Goal: Transaction & Acquisition: Purchase product/service

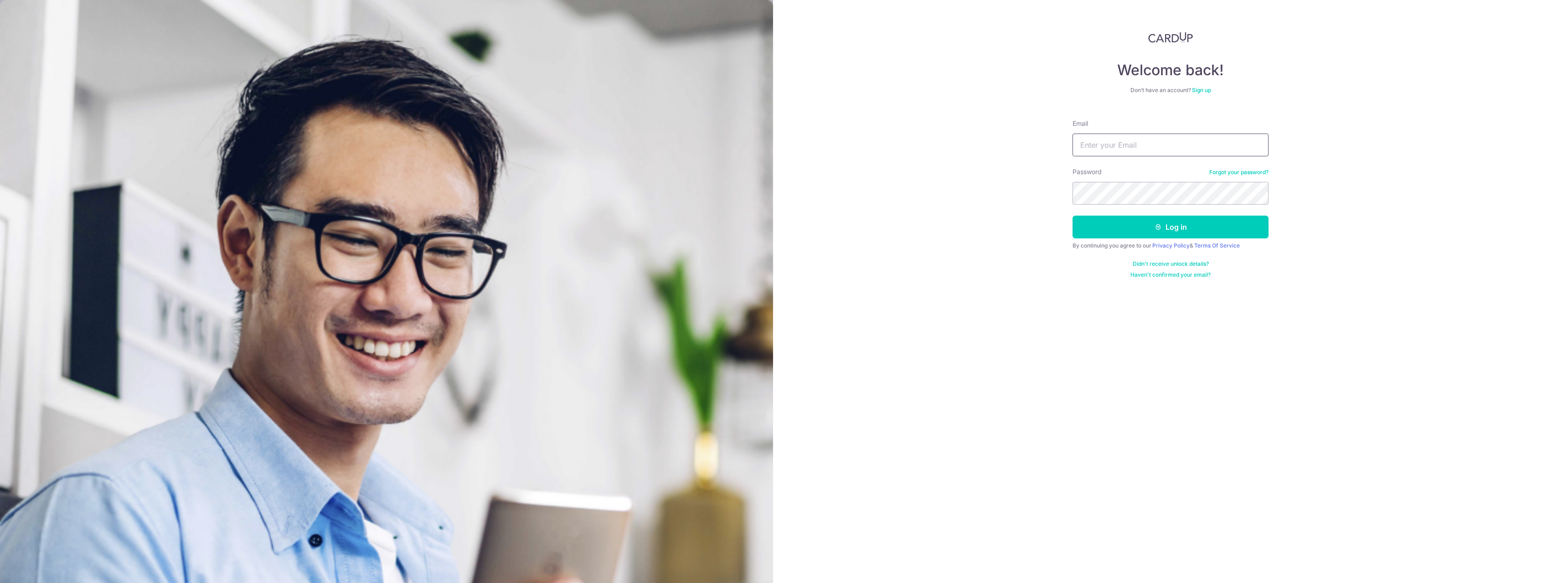
click at [1173, 145] on input "Email" at bounding box center [1171, 144] width 196 height 23
type input "chrisli113@gmail.com"
click at [1159, 218] on button "Log in" at bounding box center [1171, 227] width 196 height 23
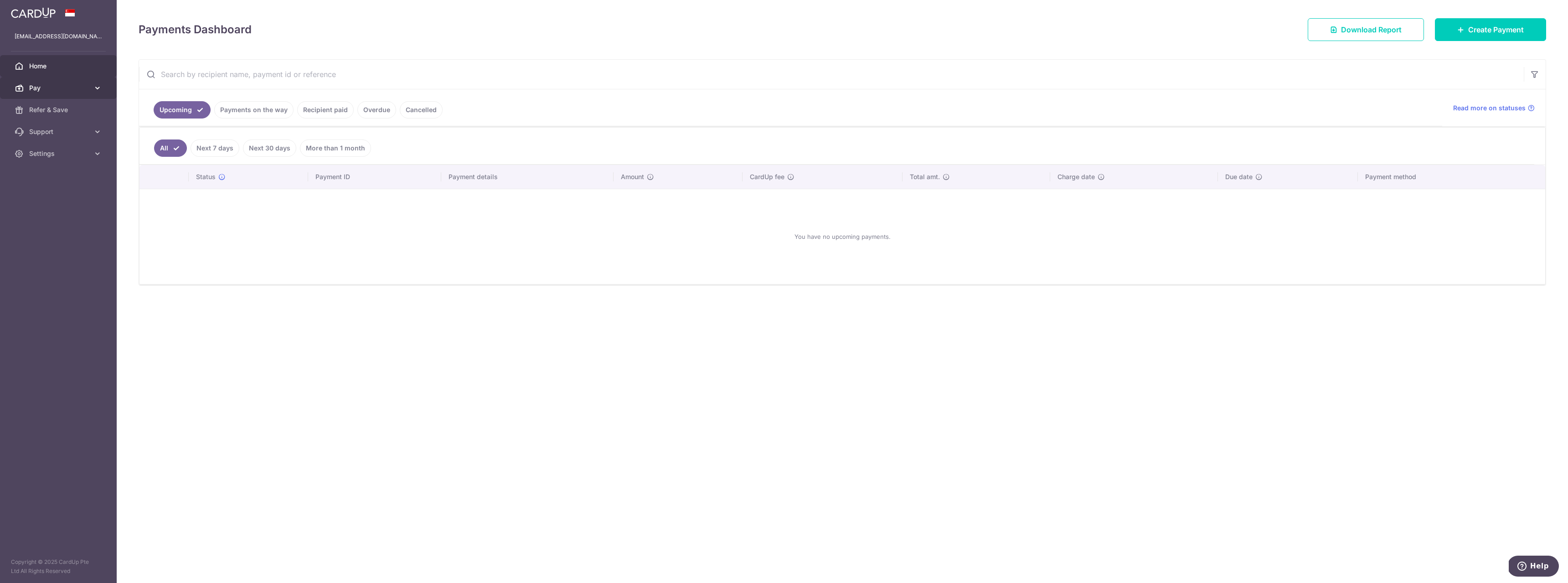
click at [53, 88] on span "Pay" at bounding box center [59, 88] width 60 height 9
click at [70, 115] on link "Payments" at bounding box center [58, 110] width 117 height 22
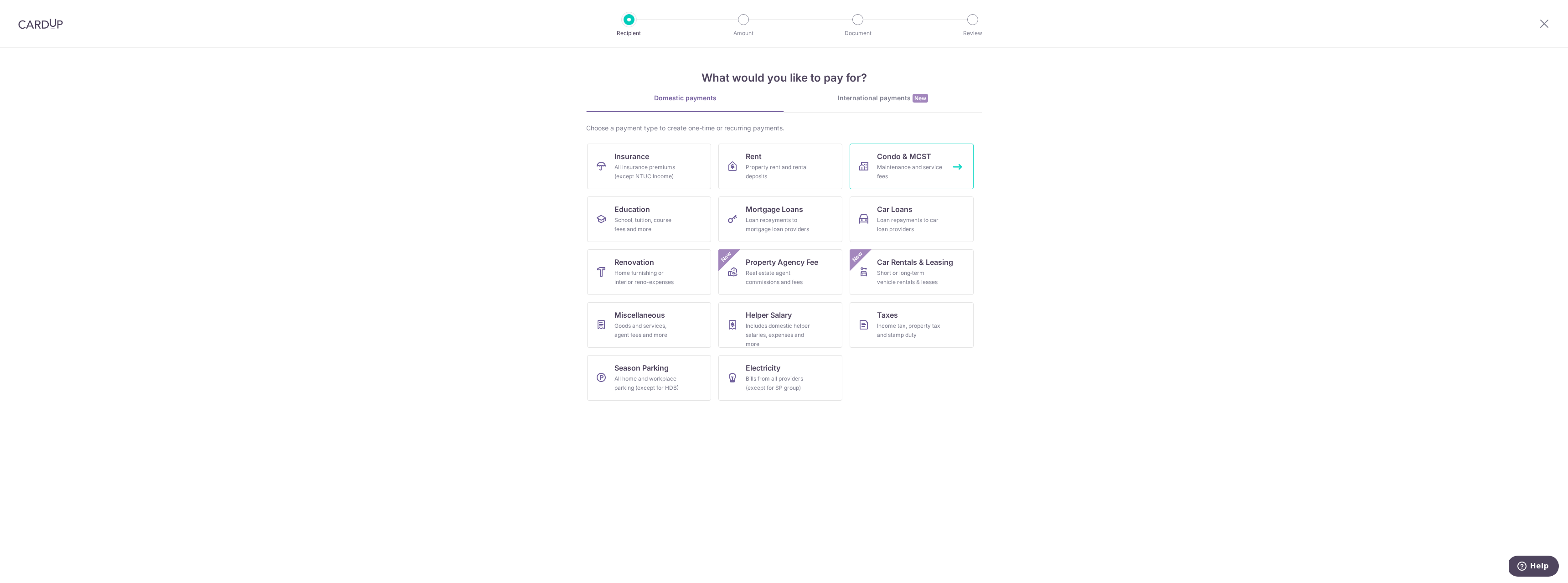
click at [912, 159] on span "Condo & MCST" at bounding box center [905, 156] width 54 height 11
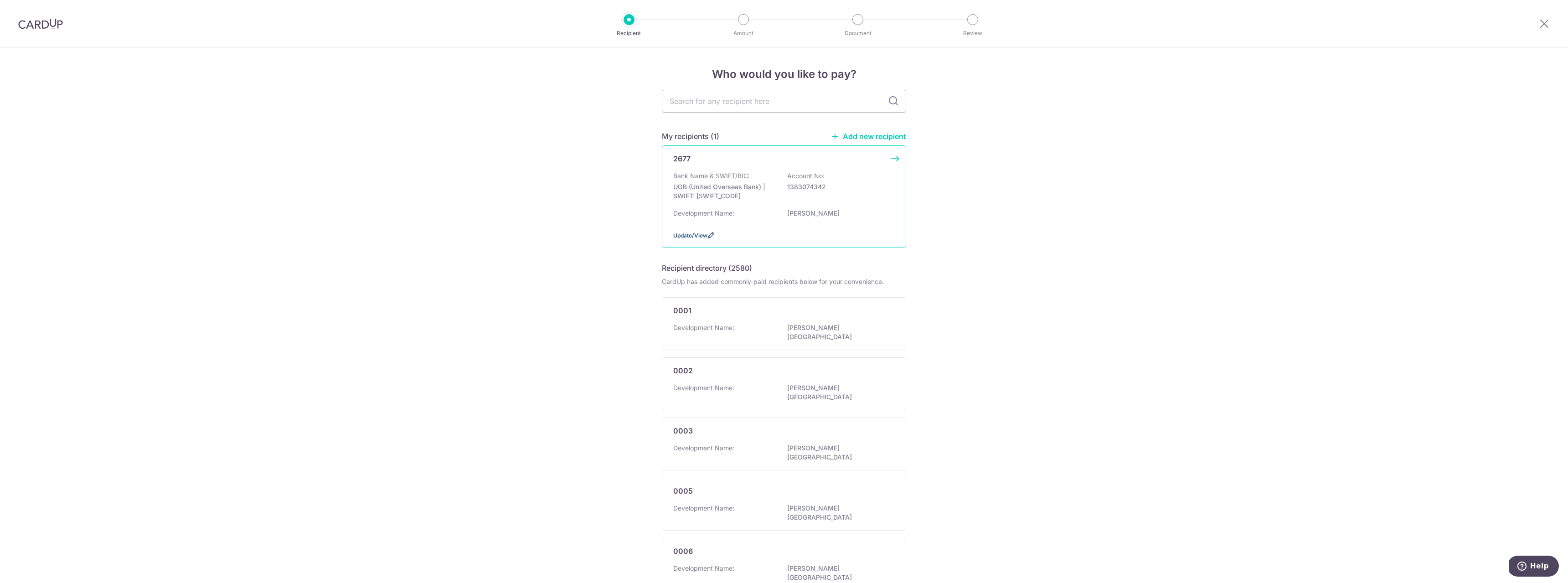
click at [688, 236] on span "Update/View" at bounding box center [690, 235] width 34 height 7
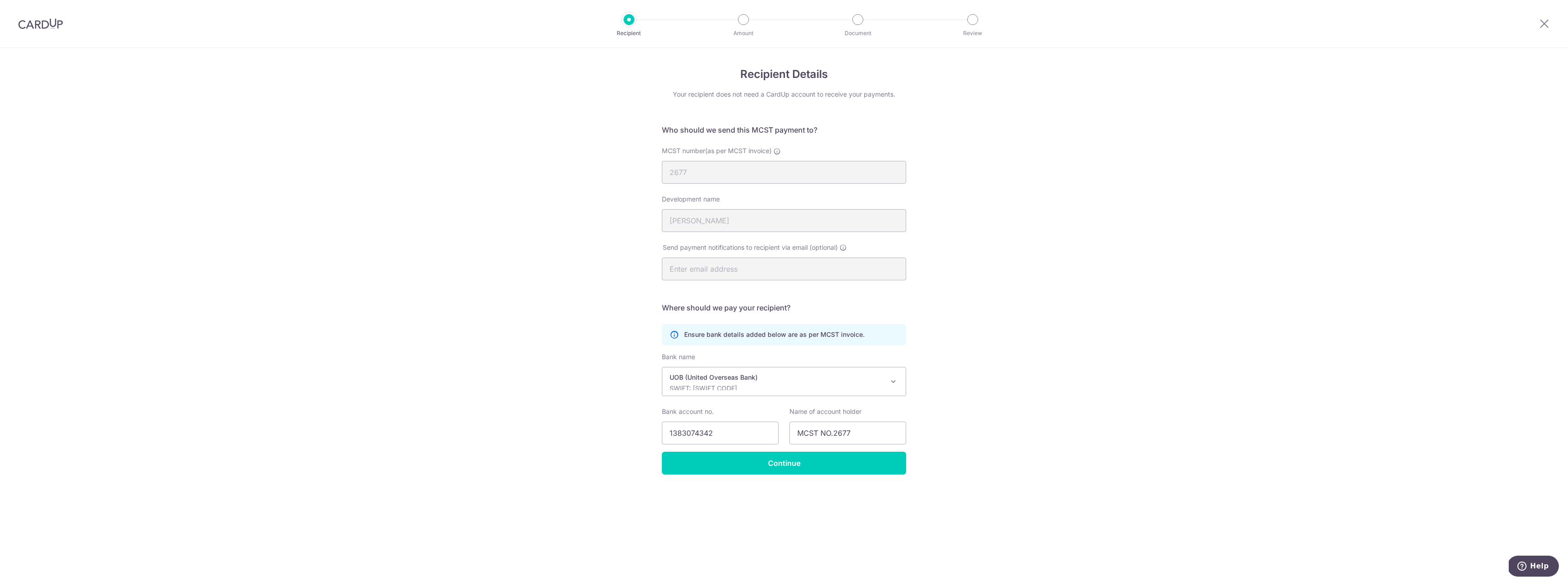
click at [895, 379] on span at bounding box center [894, 381] width 11 height 11
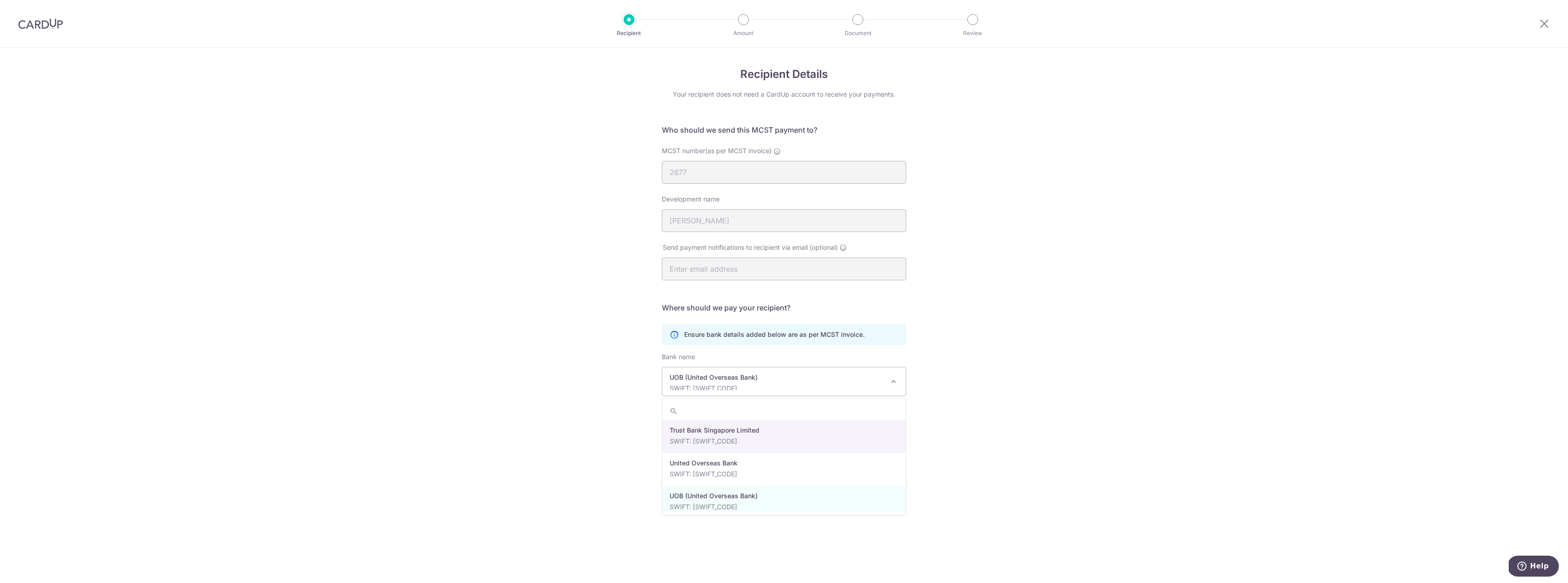
scroll to position [2080, 0]
click at [1017, 407] on div "Recipient Details Your recipient does not need a CardUp account to receive your…" at bounding box center [784, 315] width 1568 height 535
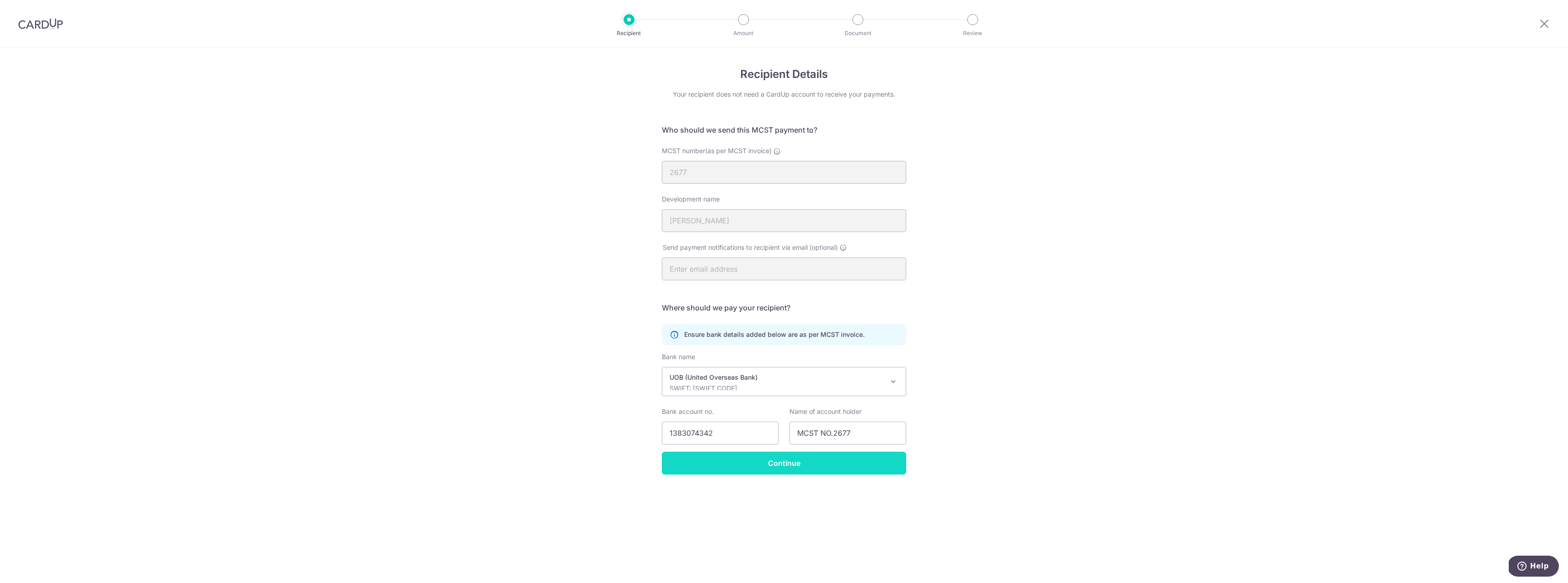
click at [851, 470] on input "Continue" at bounding box center [784, 463] width 244 height 23
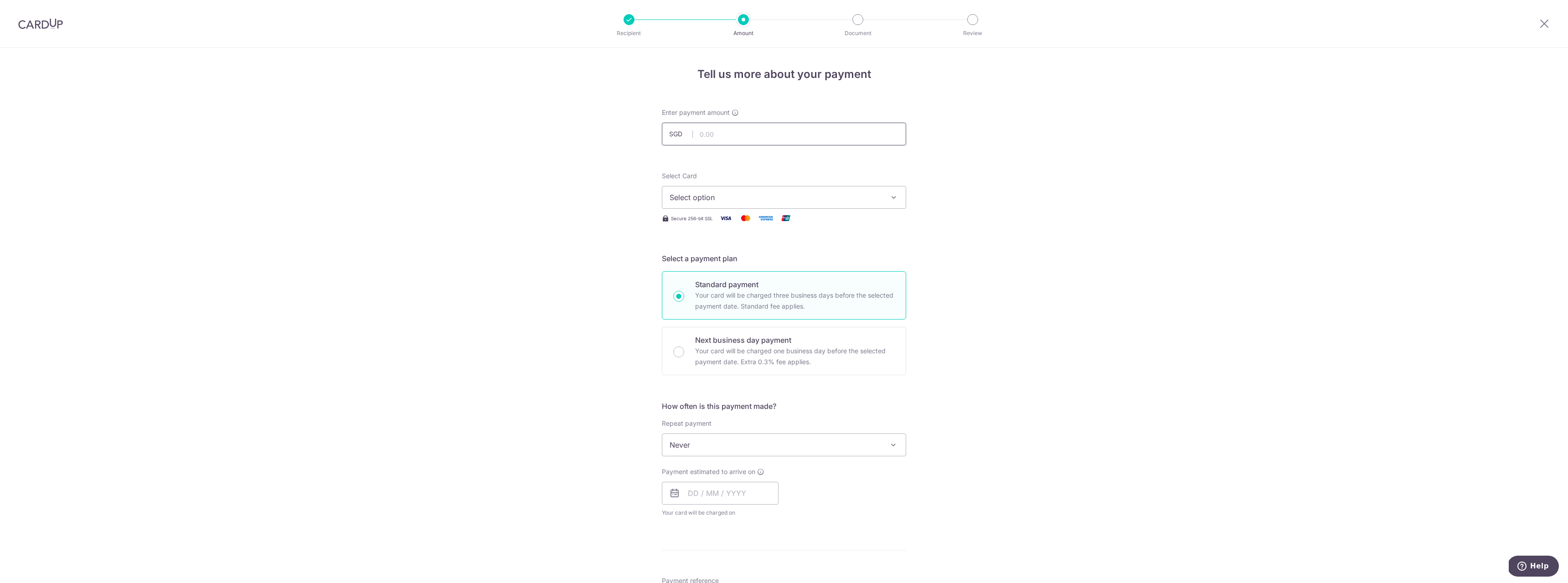
click at [728, 135] on input "text" at bounding box center [784, 133] width 244 height 23
type input "1,648.08"
click at [1116, 156] on div "Tell us more about your payment Enter payment amount SGD 1,648.08 1648.08 Selec…" at bounding box center [784, 460] width 1568 height 825
click at [880, 187] on button "Select option" at bounding box center [784, 197] width 244 height 23
click at [1031, 170] on div "Tell us more about your payment Enter payment amount SGD 1,648.08 1648.08 Selec…" at bounding box center [784, 460] width 1568 height 825
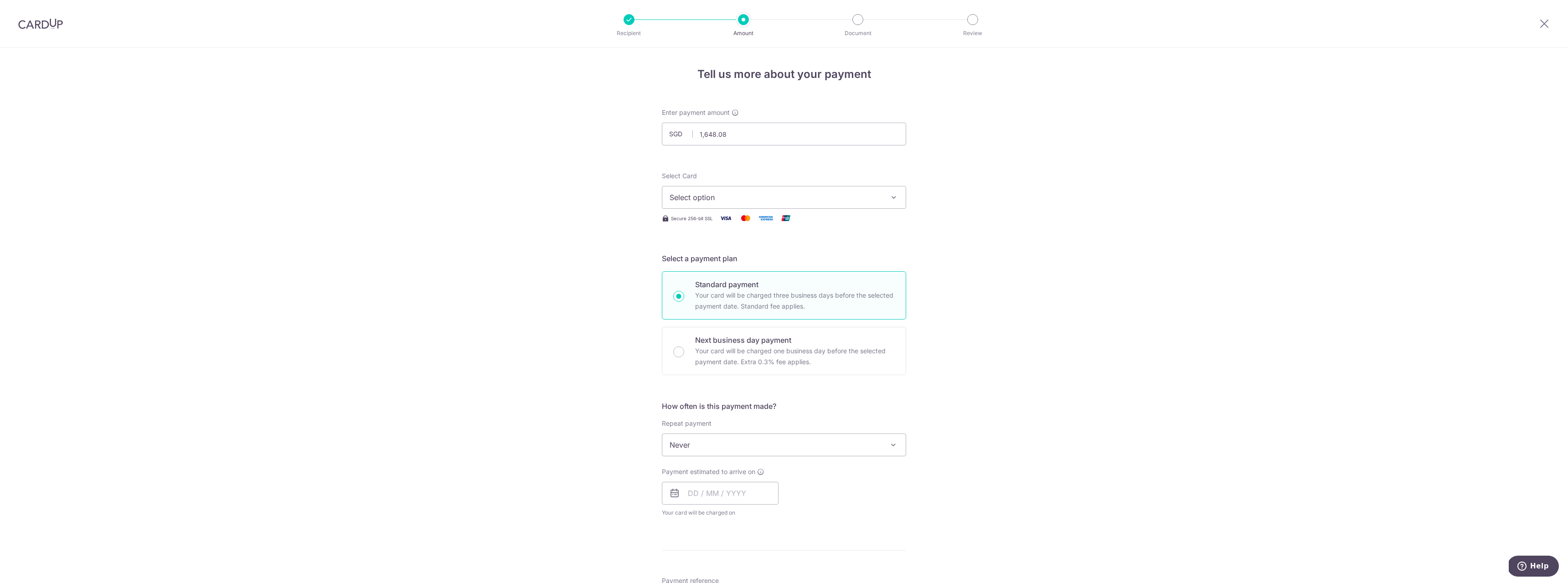
click at [790, 191] on button "Select option" at bounding box center [784, 197] width 244 height 23
click at [749, 288] on span "**** 5102" at bounding box center [784, 284] width 229 height 11
click at [818, 445] on span "Never" at bounding box center [784, 445] width 244 height 22
click at [1068, 382] on div "Tell us more about your payment Enter payment amount SGD 1,648.08 1648.08 Selec…" at bounding box center [784, 460] width 1568 height 825
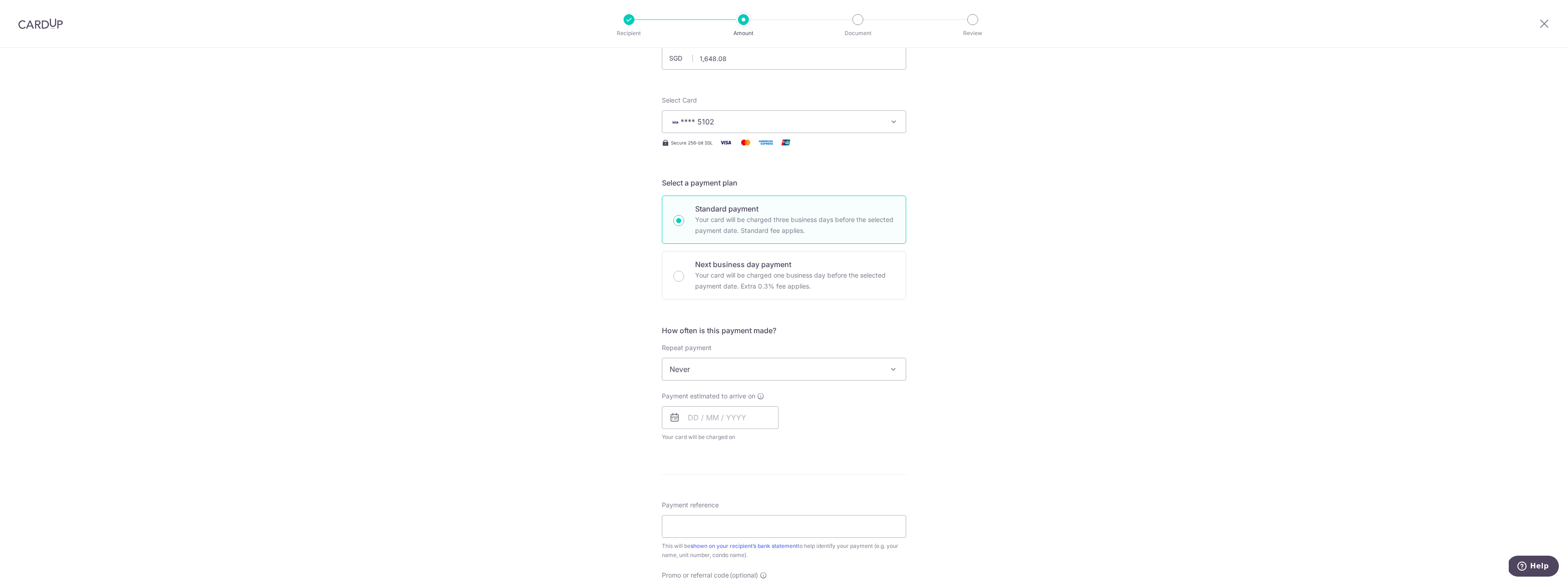
scroll to position [182, 0]
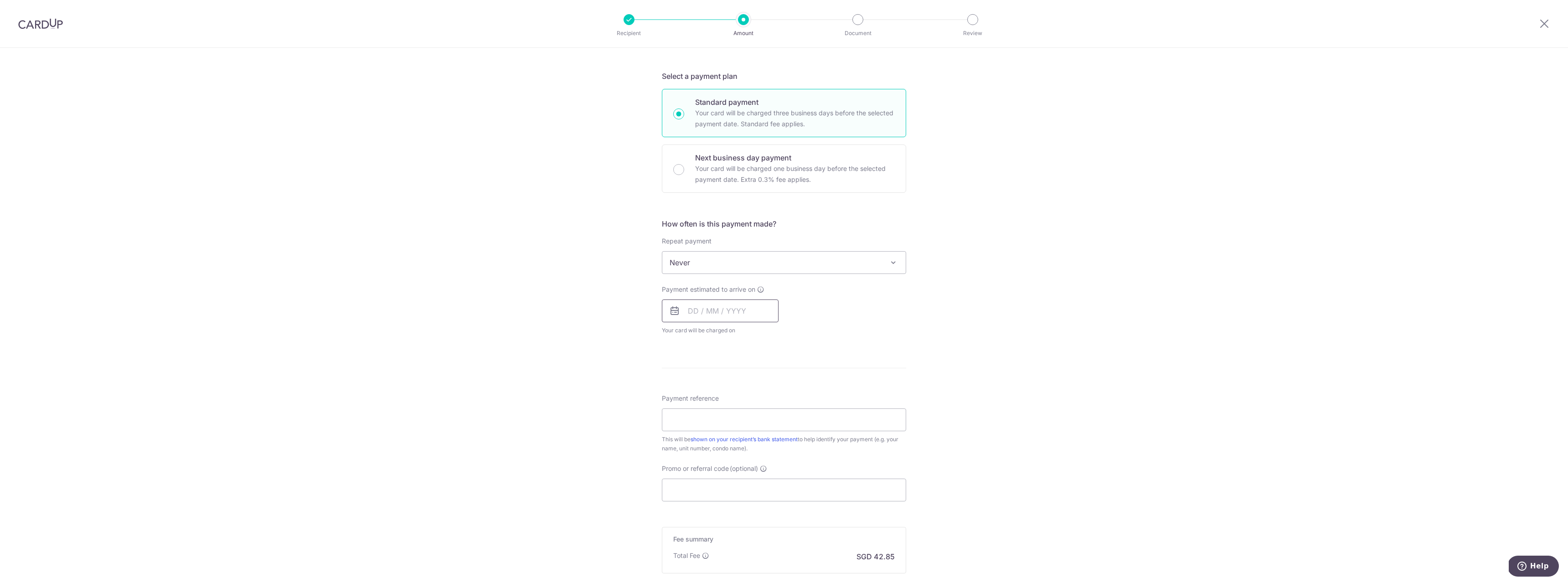
click at [729, 307] on input "text" at bounding box center [721, 310] width 117 height 23
click at [867, 297] on div "Payment estimated to arrive on Prev Next Oct Nov Dec 2025 2026 2027 2028 2029 2…" at bounding box center [784, 310] width 255 height 50
drag, startPoint x: 713, startPoint y: 313, endPoint x: 793, endPoint y: 299, distance: 81.2
click at [713, 313] on input "text" at bounding box center [721, 310] width 117 height 23
click at [750, 444] on link "30" at bounding box center [754, 448] width 15 height 15
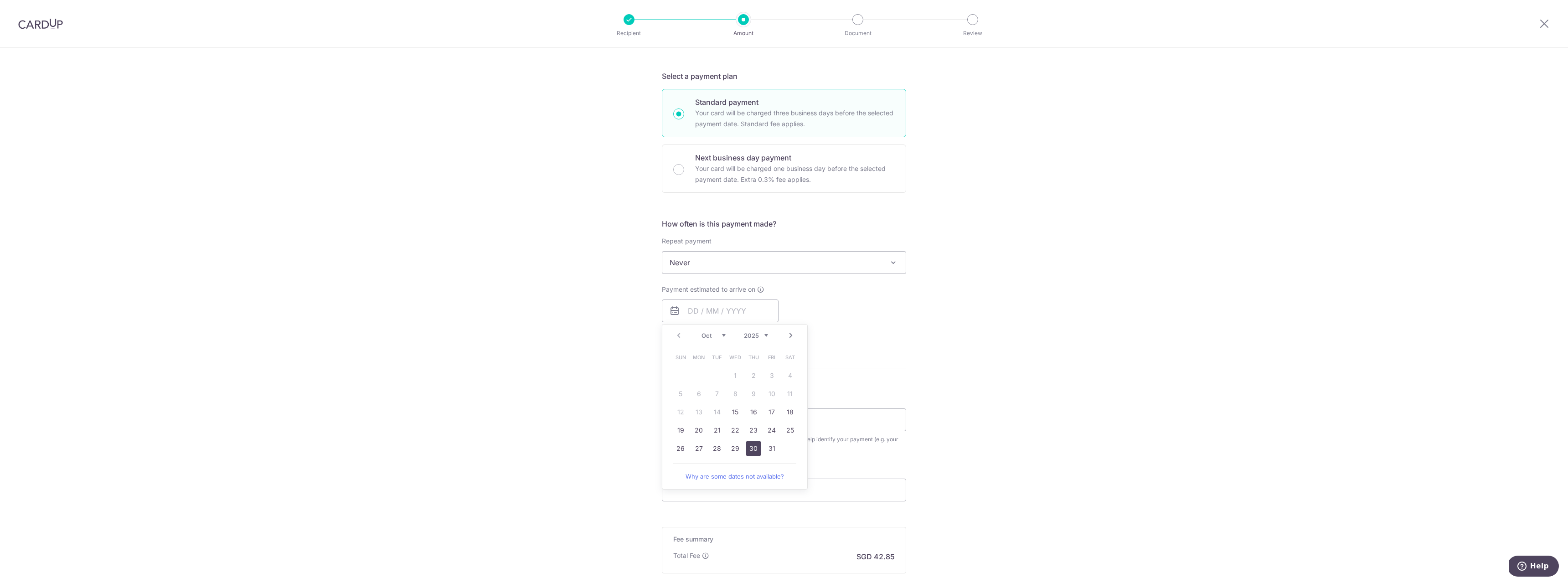
type input "[DATE]"
click at [984, 361] on div "Tell us more about your payment Enter payment amount SGD 1,648.08 1648.08 Selec…" at bounding box center [784, 296] width 1568 height 862
click at [782, 459] on input "Payment reference" at bounding box center [784, 457] width 244 height 23
type input "4B, #06-62"
click at [741, 524] on input "Promo or referral code (optional)" at bounding box center [784, 527] width 244 height 23
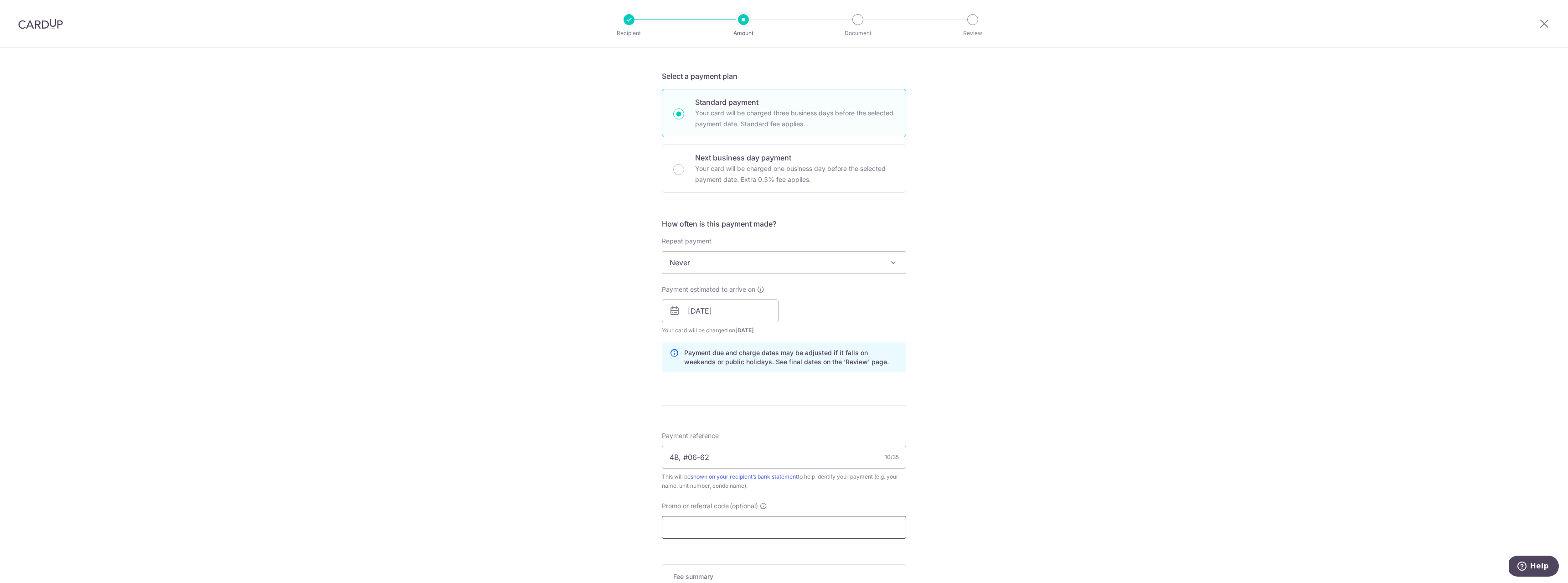
paste input "OFF225"
type input "OFF225"
click at [1009, 489] on div "Tell us more about your payment Enter payment amount SGD 1,648.08 1648.08 Selec…" at bounding box center [784, 317] width 1568 height 903
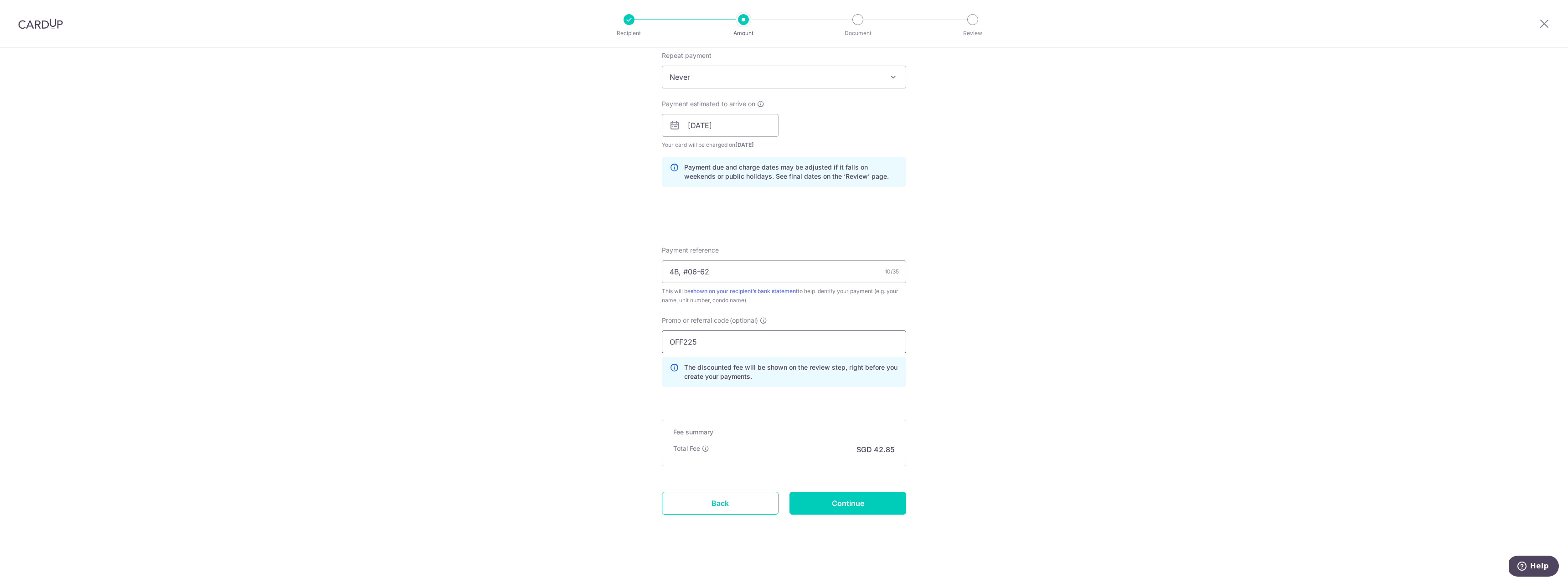
drag, startPoint x: 704, startPoint y: 347, endPoint x: 626, endPoint y: 344, distance: 78.1
click at [626, 344] on div "Tell us more about your payment Enter payment amount SGD 1,648.08 1648.08 Selec…" at bounding box center [784, 131] width 1568 height 903
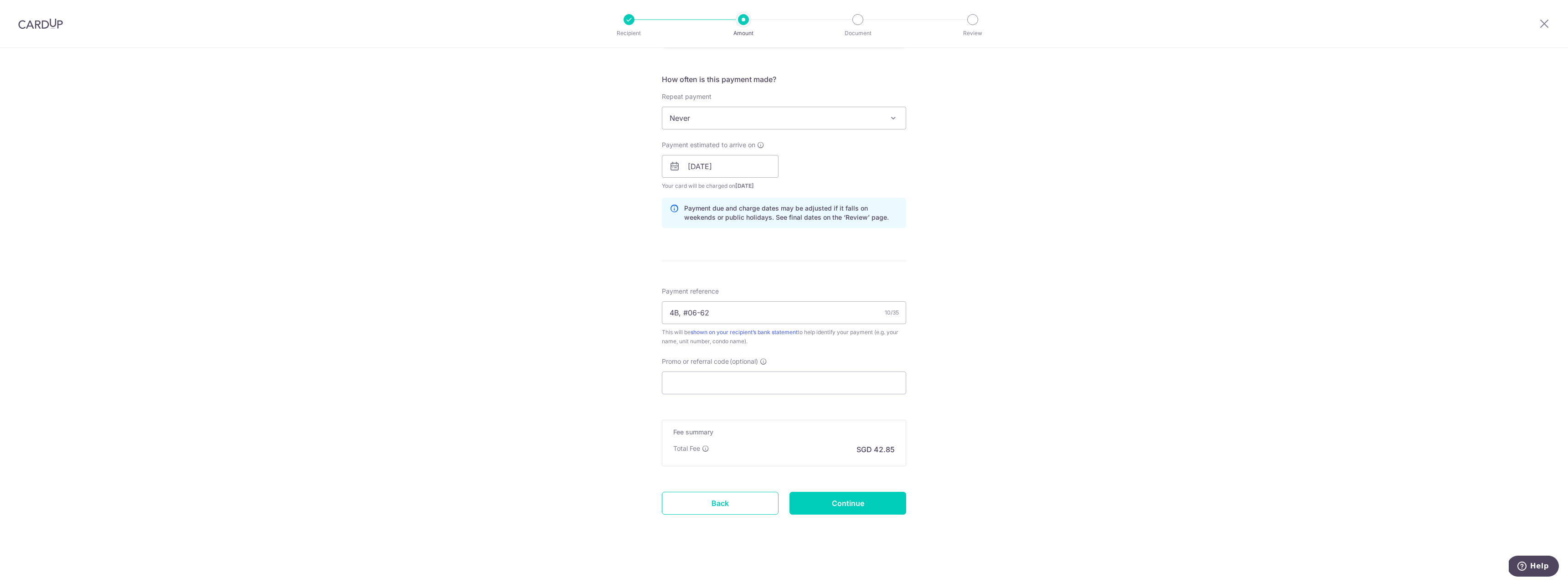
click at [622, 349] on div "Tell us more about your payment Enter payment amount SGD 1,648.08 1648.08 Selec…" at bounding box center [784, 152] width 1568 height 862
click at [702, 374] on input "Promo or referral code (optional)" at bounding box center [784, 382] width 244 height 23
paste input "OFF225"
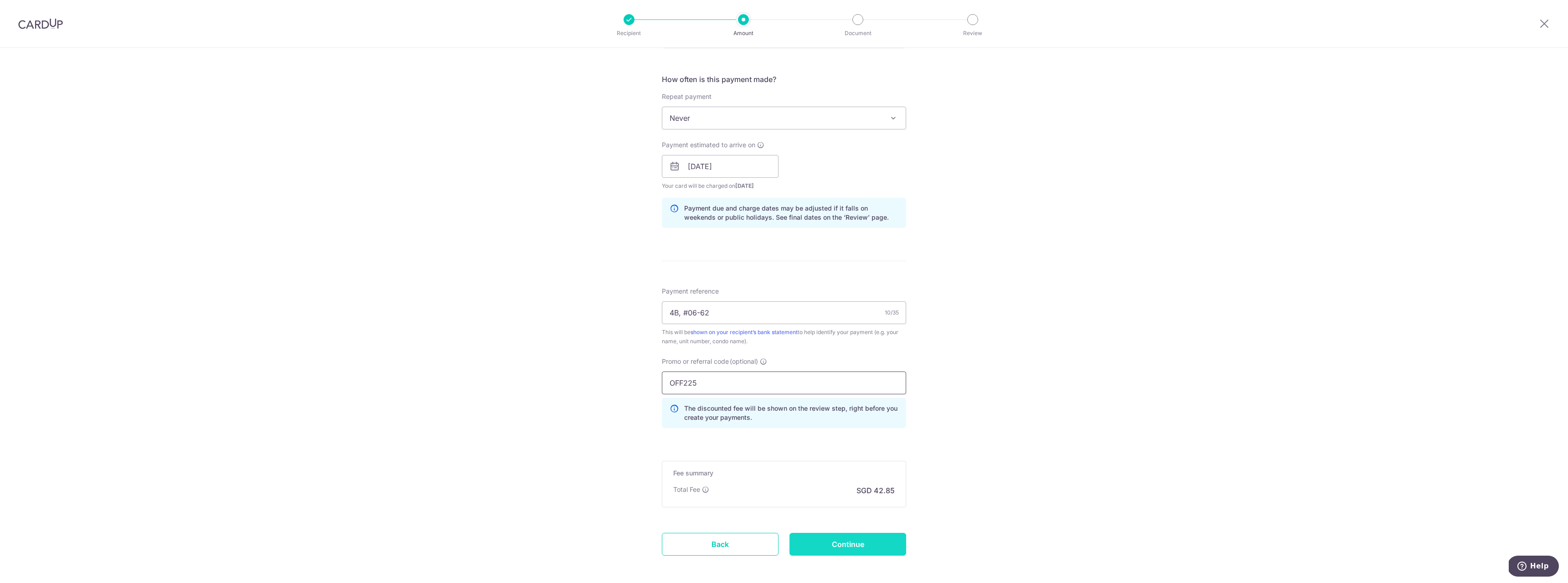
type input "OFF225"
click at [870, 548] on input "Continue" at bounding box center [848, 544] width 117 height 23
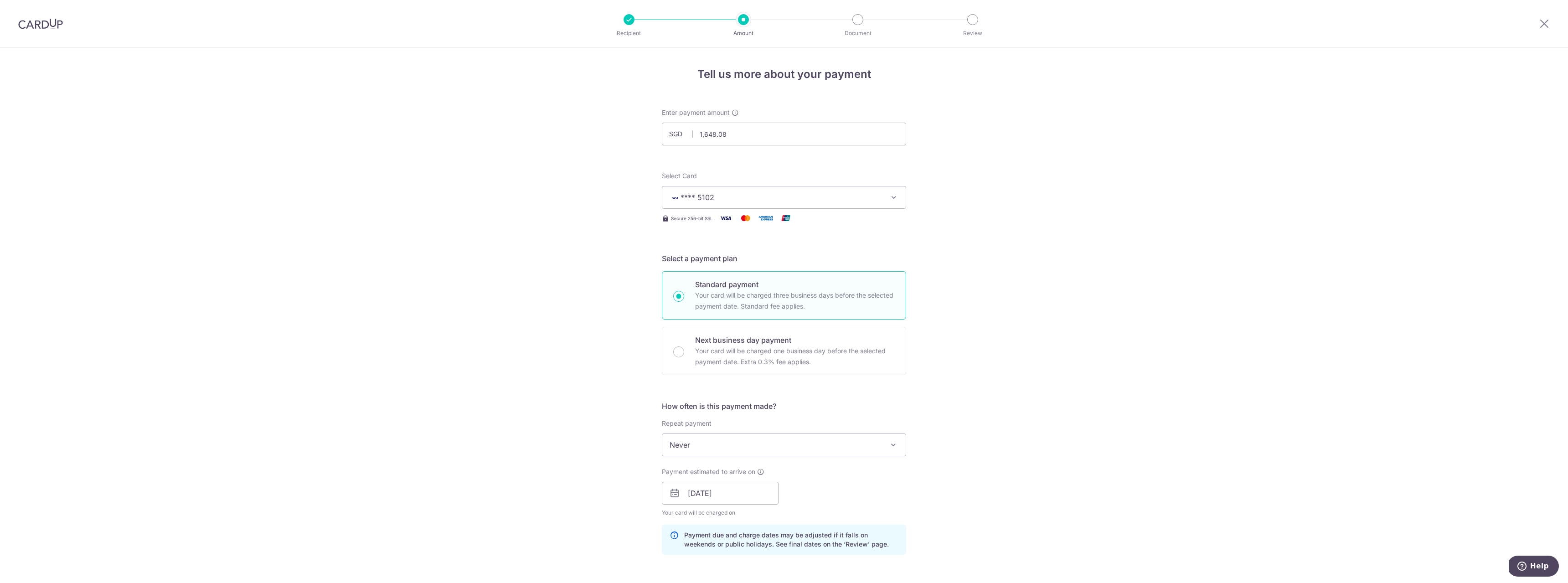
scroll to position [381, 0]
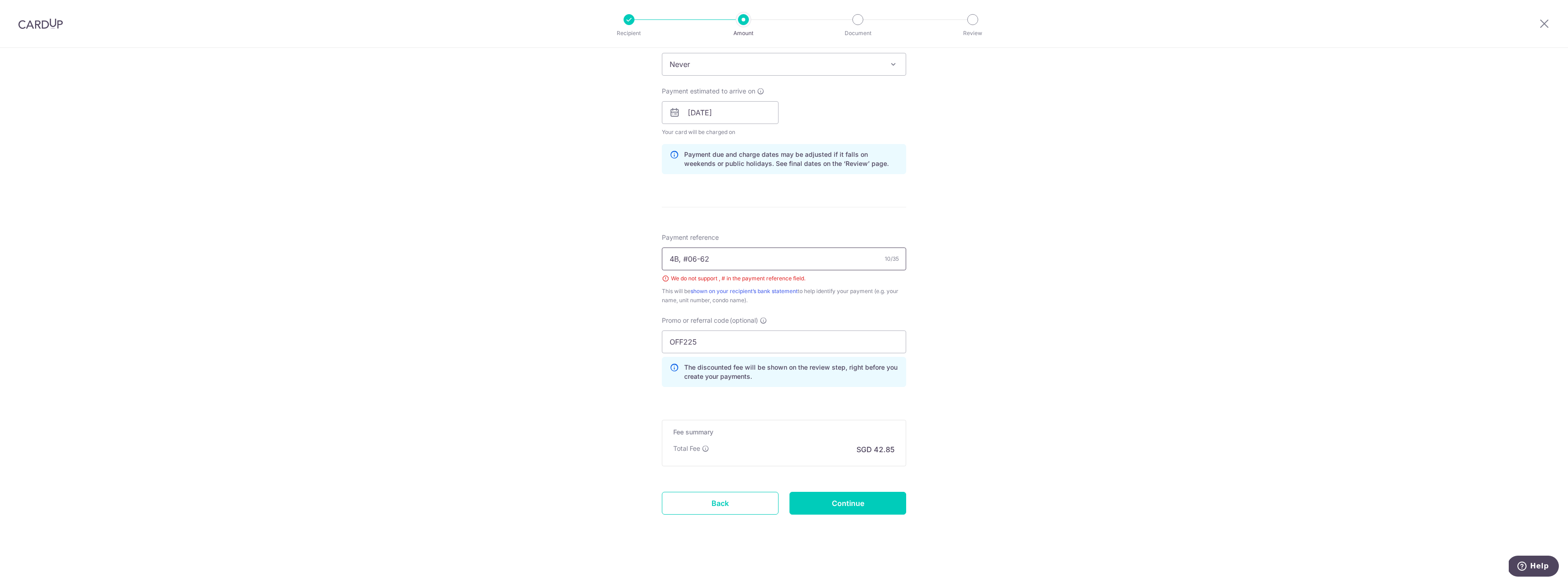
click at [686, 257] on input "4B, #06-62" at bounding box center [784, 258] width 244 height 23
type input "4B, 06-62"
click at [1131, 406] on div "Tell us more about your payment Enter payment amount SGD 1,648.08 1648.08 Selec…" at bounding box center [784, 125] width 1568 height 916
click at [864, 510] on input "Continue" at bounding box center [848, 503] width 117 height 23
click at [680, 257] on input "4B, 06-62" at bounding box center [784, 258] width 244 height 23
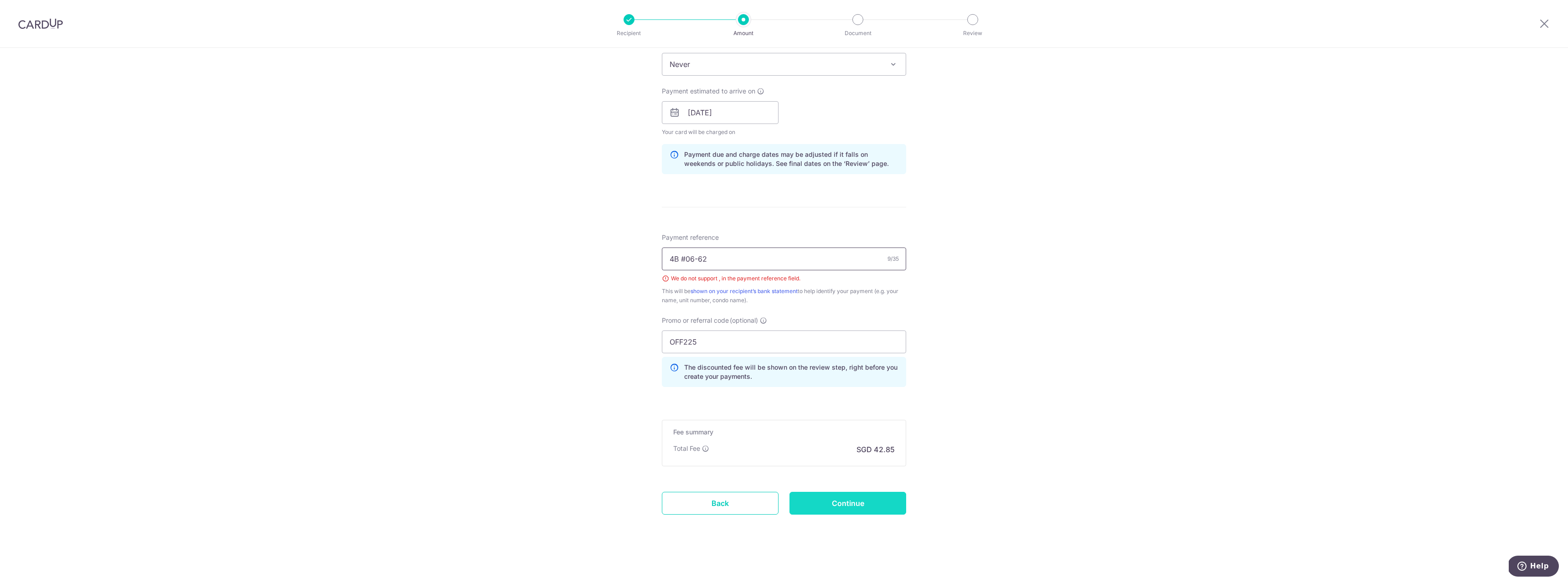
type input "4B #06-62"
click at [854, 509] on input "Continue" at bounding box center [848, 503] width 117 height 23
click at [688, 262] on input "4B #06-62" at bounding box center [784, 258] width 244 height 23
type input "4B unit 06-62"
click at [882, 503] on input "Continue" at bounding box center [848, 503] width 117 height 23
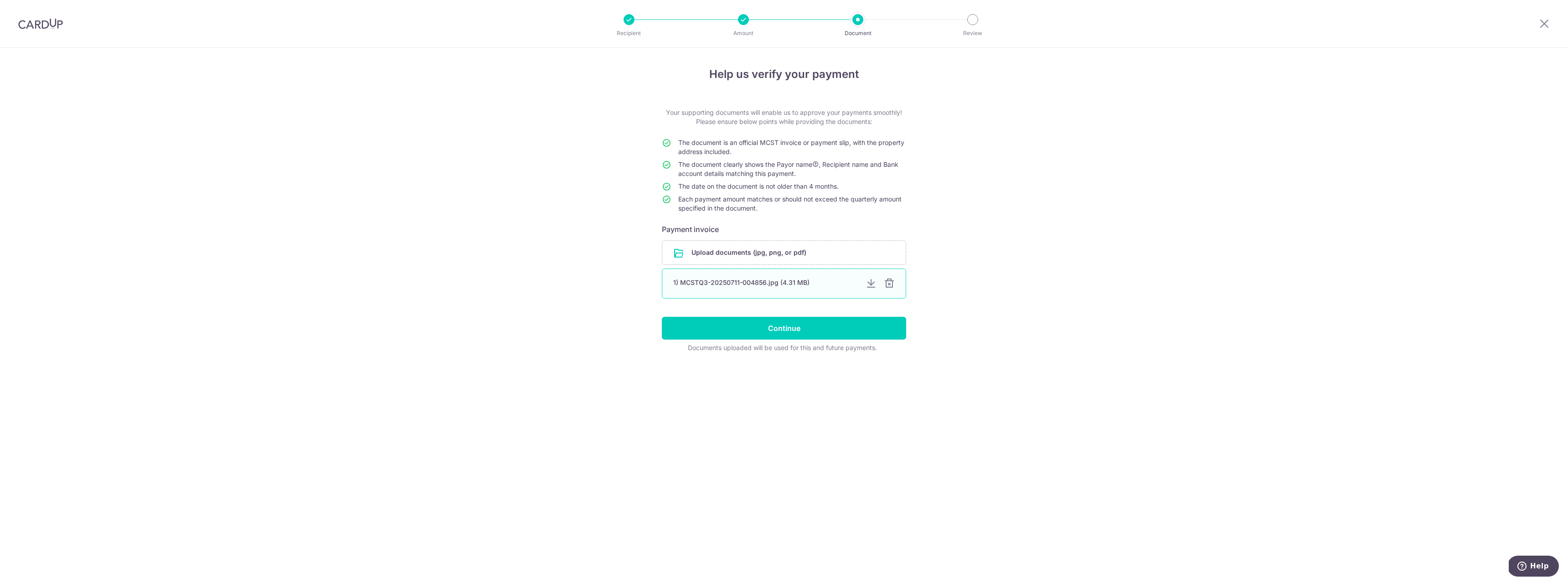
click at [724, 282] on div "1) MCSTQ3-20250711-004856.jpg (4.31 MB)" at bounding box center [766, 282] width 185 height 9
click at [874, 280] on div at bounding box center [871, 283] width 11 height 11
click at [889, 283] on div at bounding box center [889, 283] width 11 height 11
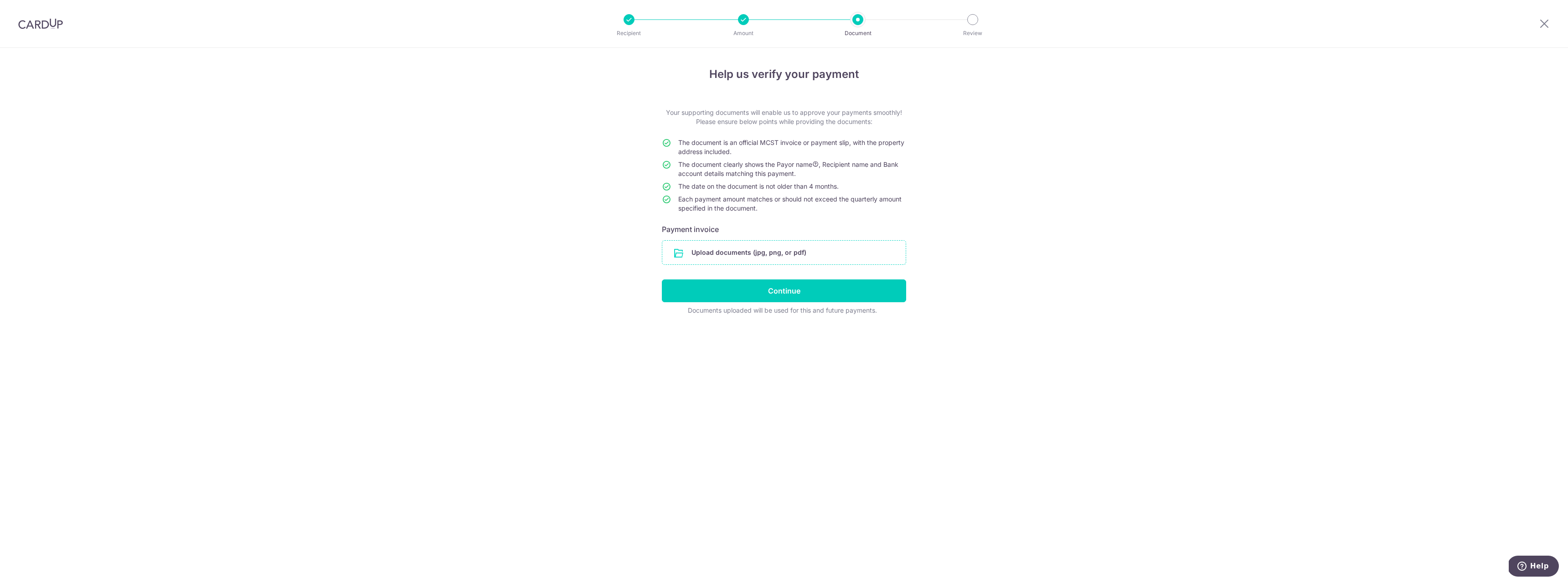
click at [845, 262] on input "file" at bounding box center [784, 253] width 244 height 24
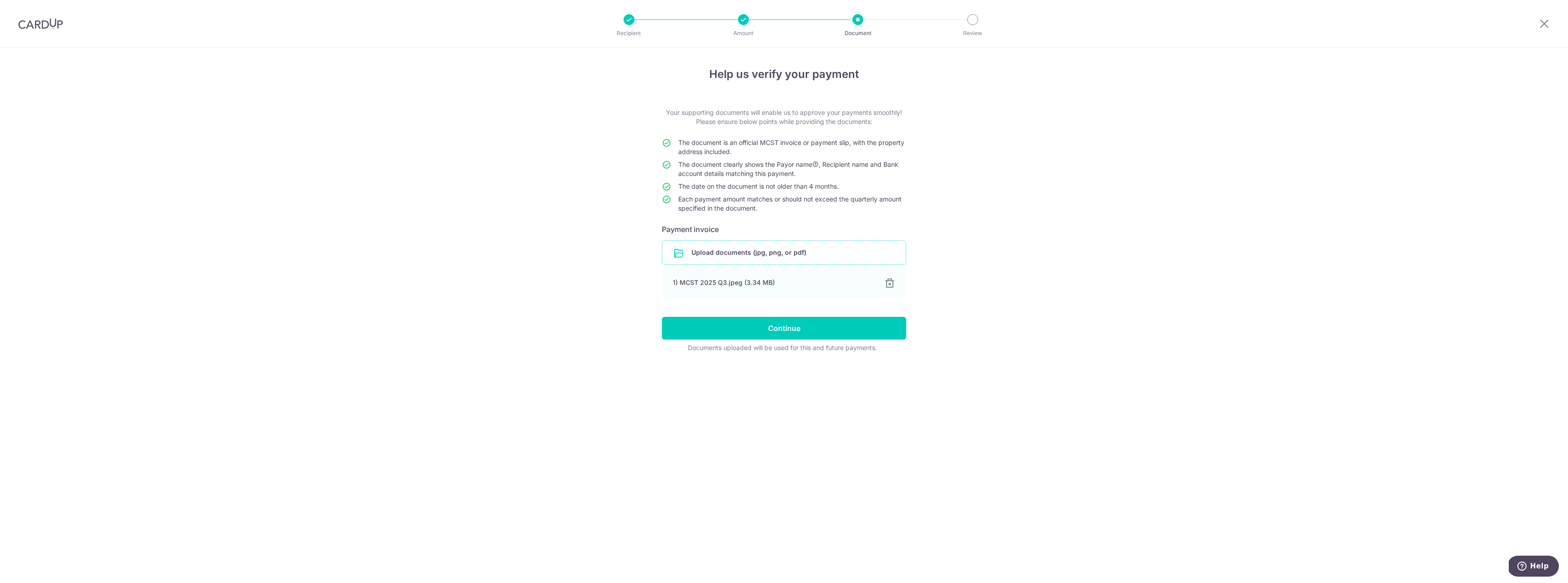
click at [966, 398] on div "Help us verify your payment Your supporting documents will enable us to approve…" at bounding box center [784, 315] width 1568 height 535
click at [925, 363] on div "Help us verify your payment Your supporting documents will enable us to approve…" at bounding box center [784, 315] width 1568 height 535
click at [881, 329] on input "Continue" at bounding box center [784, 328] width 244 height 23
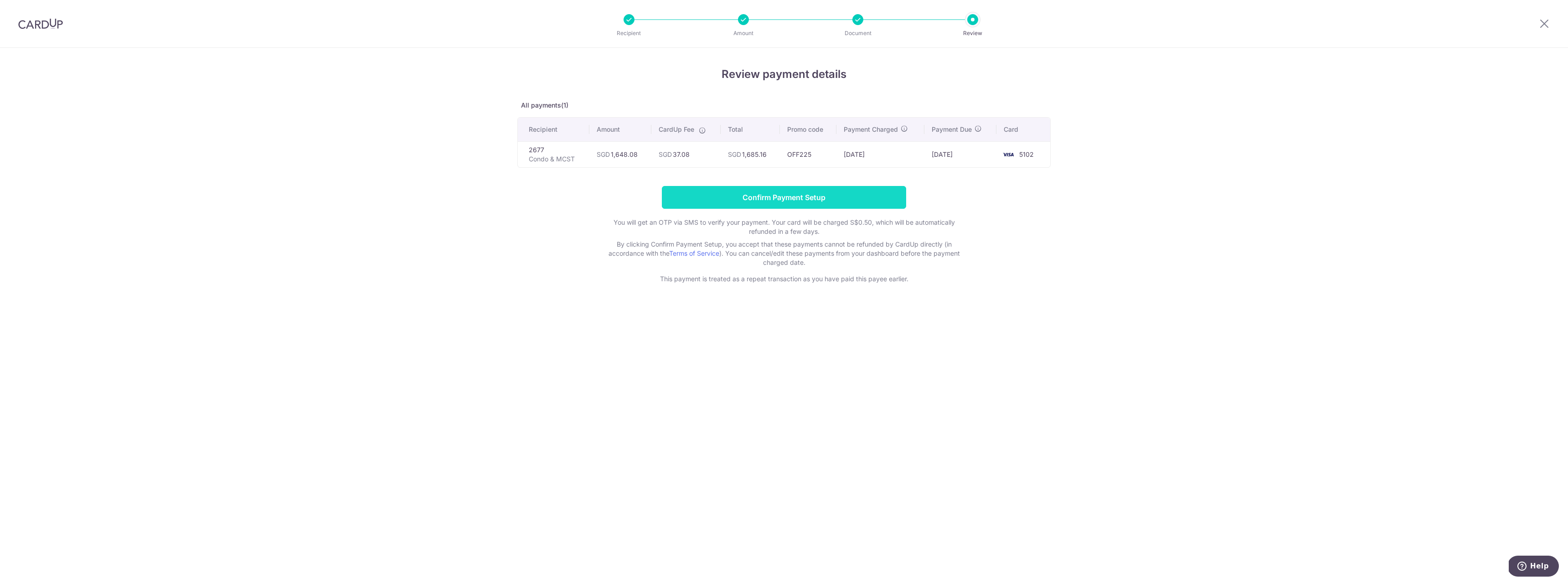
click at [853, 193] on input "Confirm Payment Setup" at bounding box center [784, 197] width 244 height 23
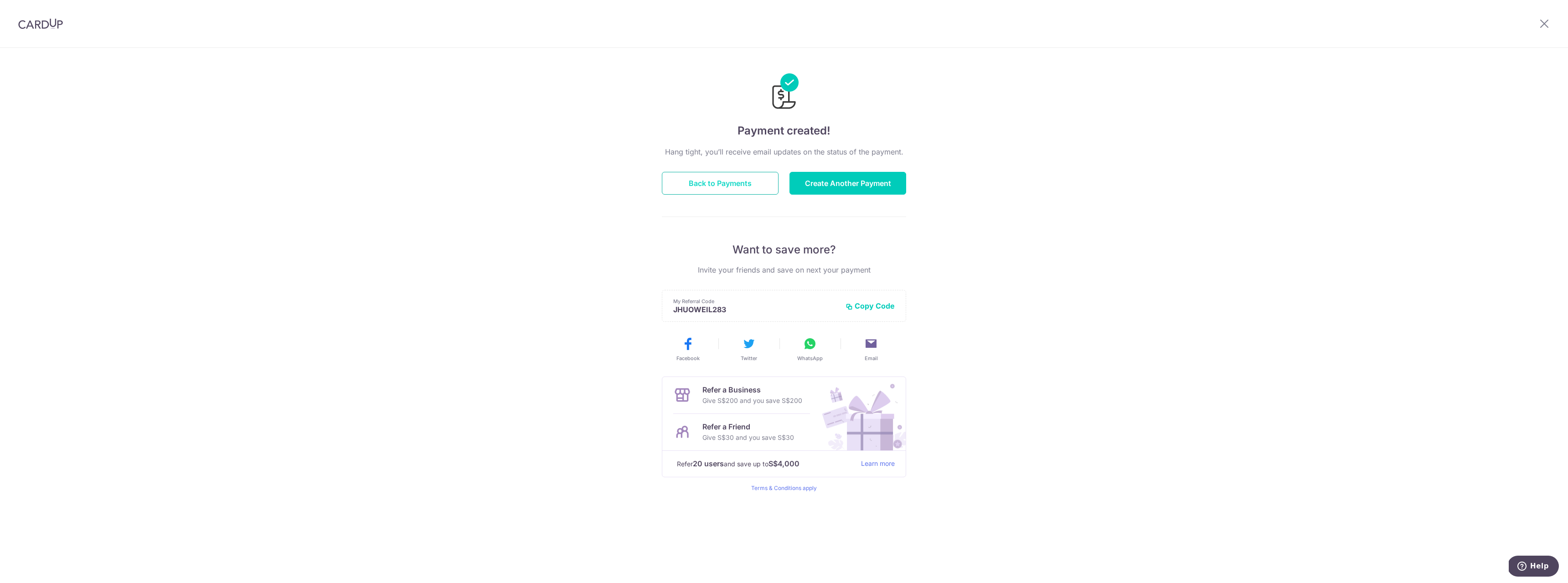
click at [748, 182] on button "Back to Payments" at bounding box center [721, 183] width 117 height 23
